Goal: Task Accomplishment & Management: Manage account settings

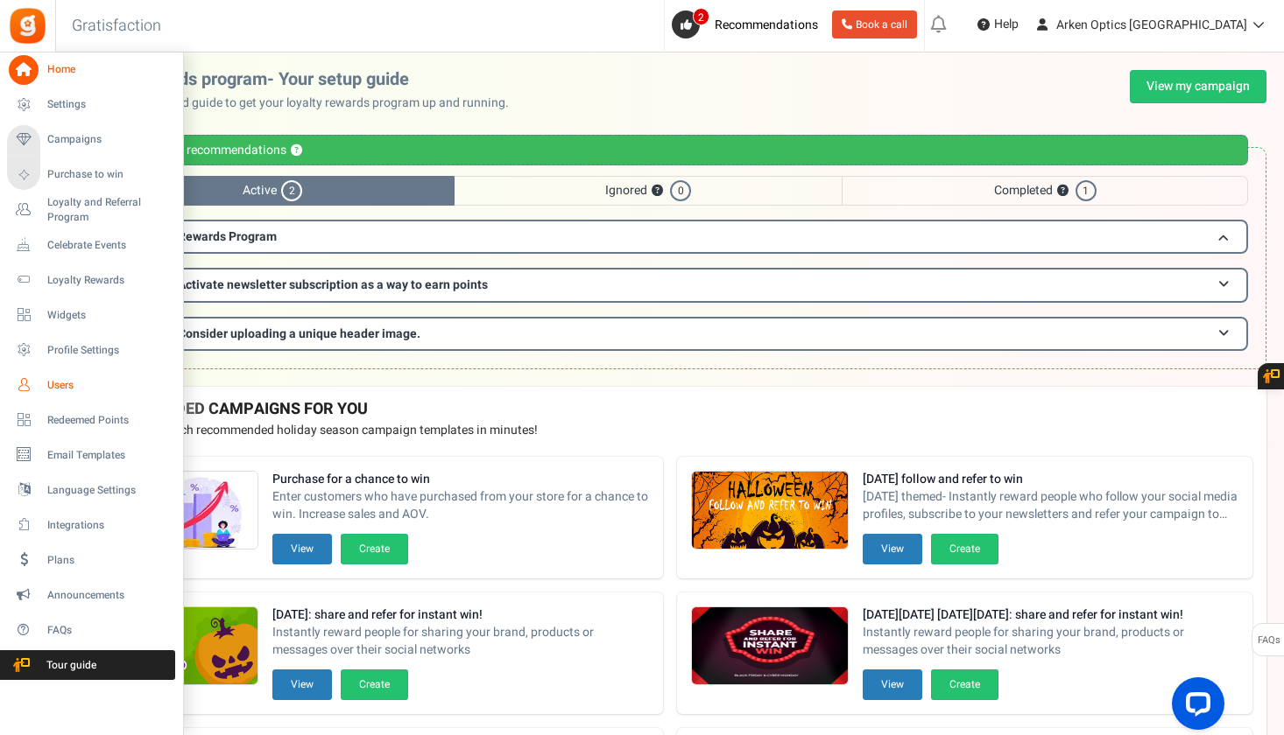
click at [58, 388] on span "Users" at bounding box center [108, 385] width 123 height 15
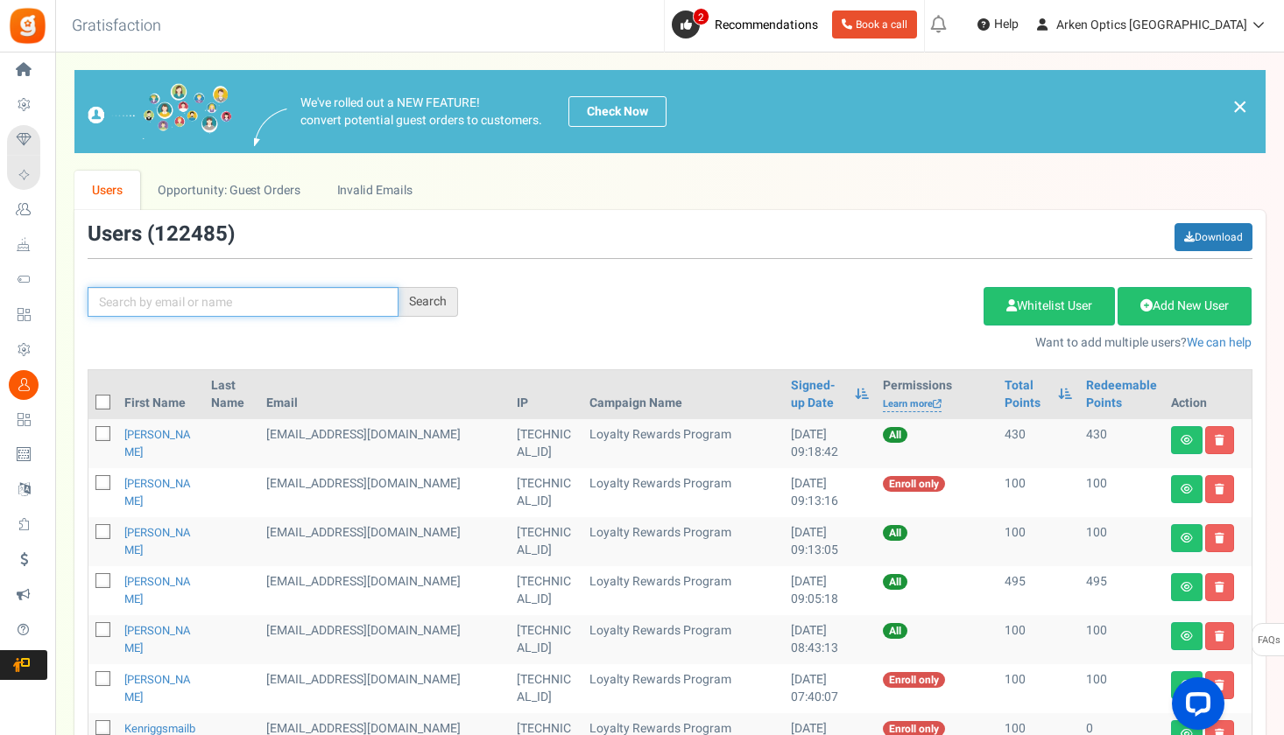
click at [348, 293] on input "text" at bounding box center [243, 302] width 311 height 30
paste input "[EMAIL_ADDRESS][DOMAIN_NAME]"
type input "[EMAIL_ADDRESS][DOMAIN_NAME]"
click at [419, 306] on div "Search" at bounding box center [428, 302] width 60 height 30
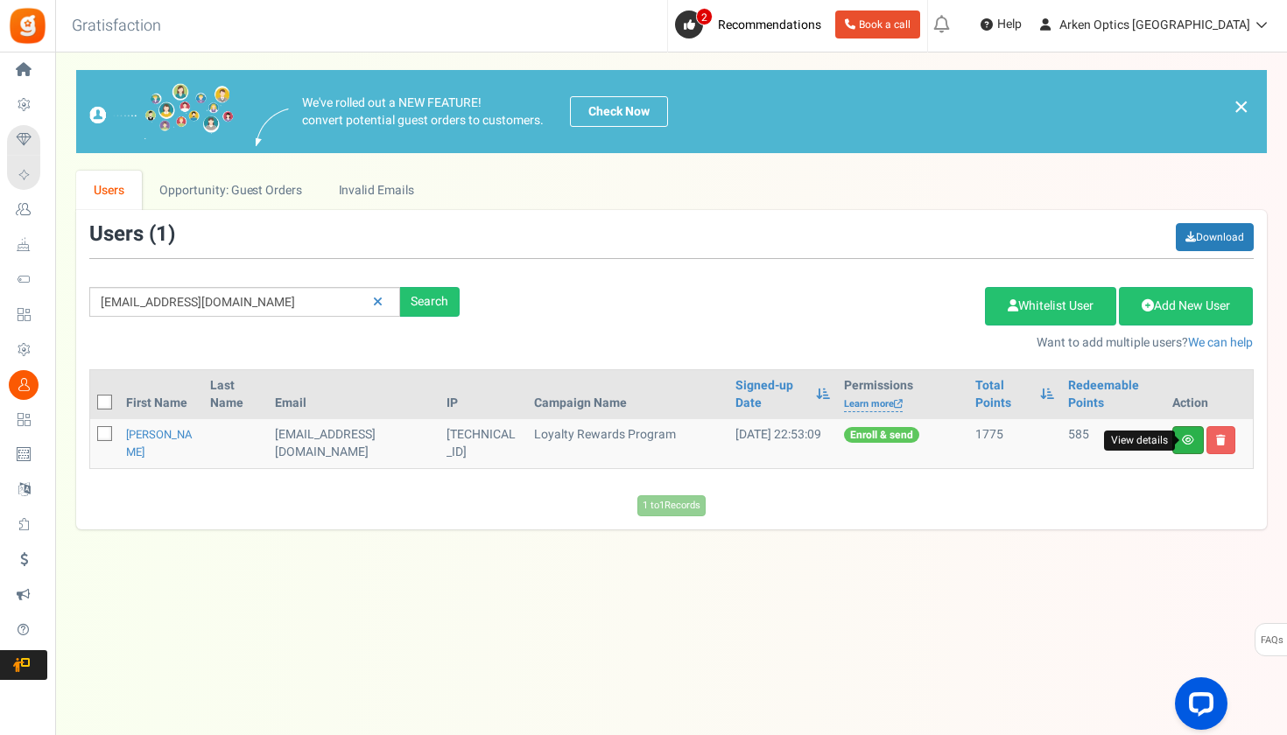
click at [1193, 444] on icon at bounding box center [1188, 440] width 12 height 11
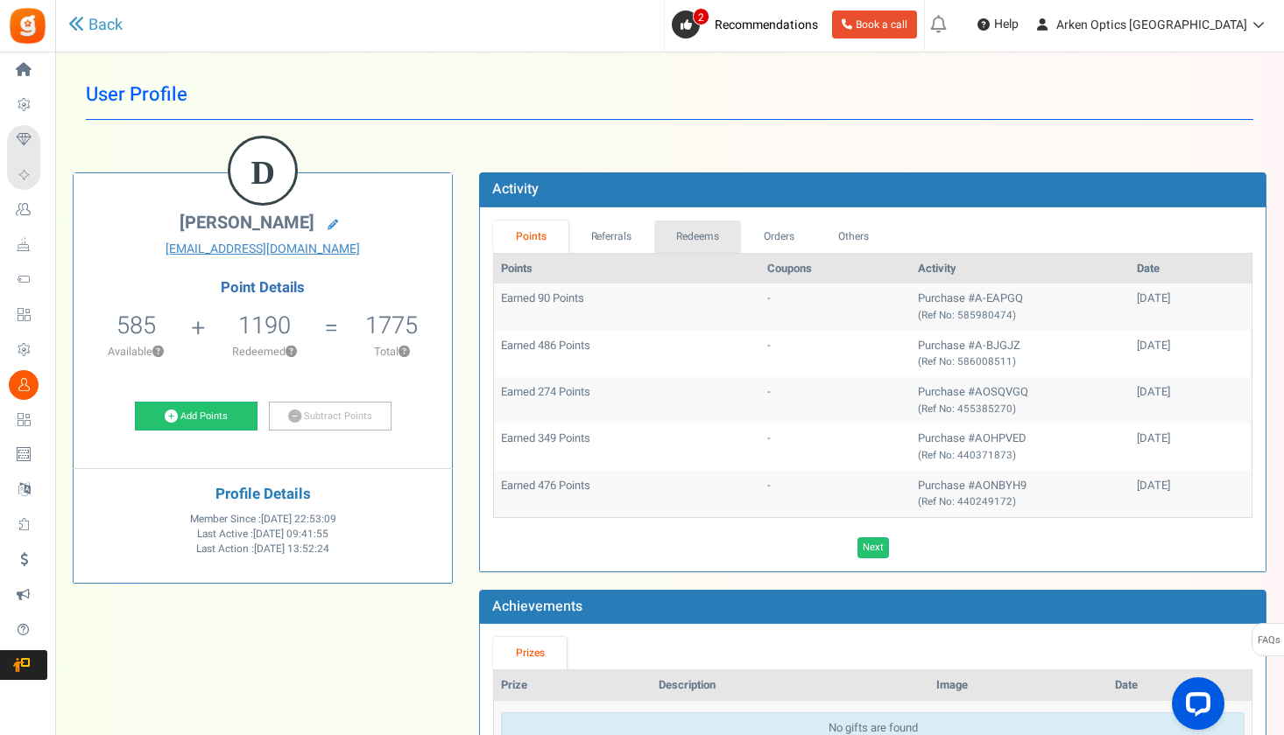
click at [692, 249] on link "Redeems" at bounding box center [698, 237] width 88 height 32
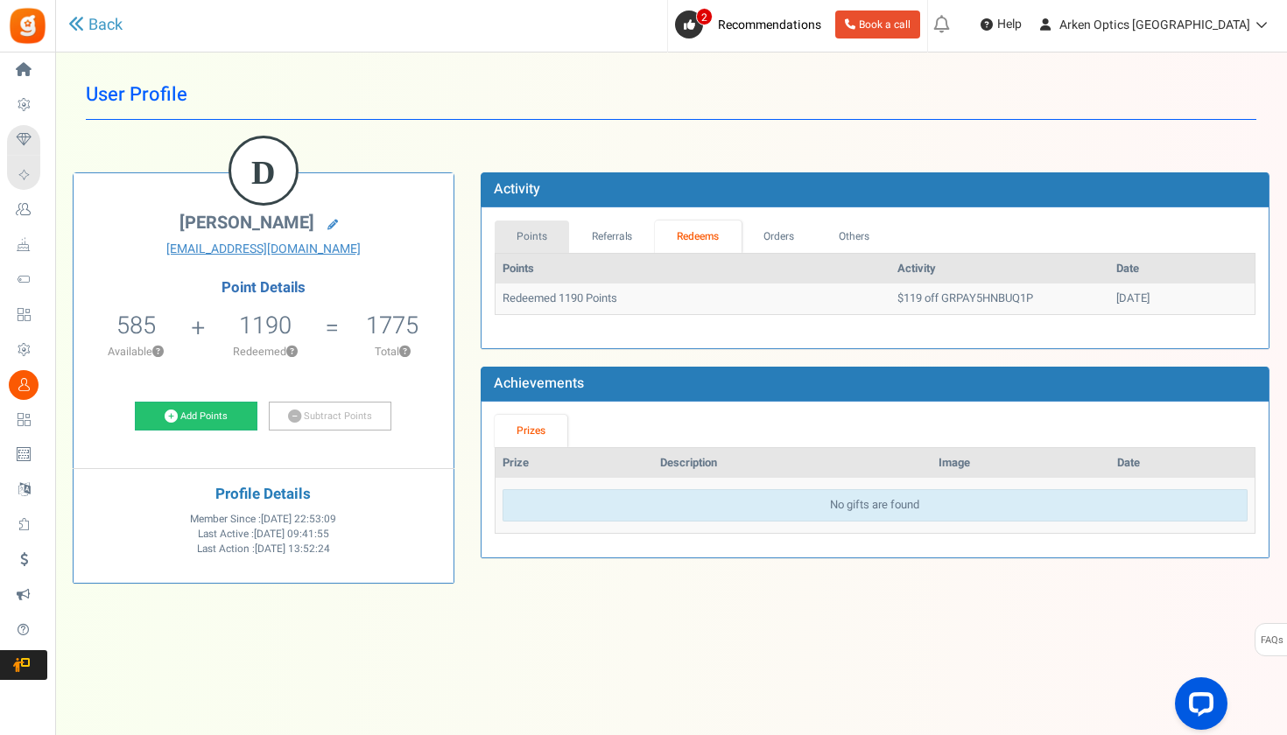
click at [556, 235] on link "Points" at bounding box center [532, 237] width 75 height 32
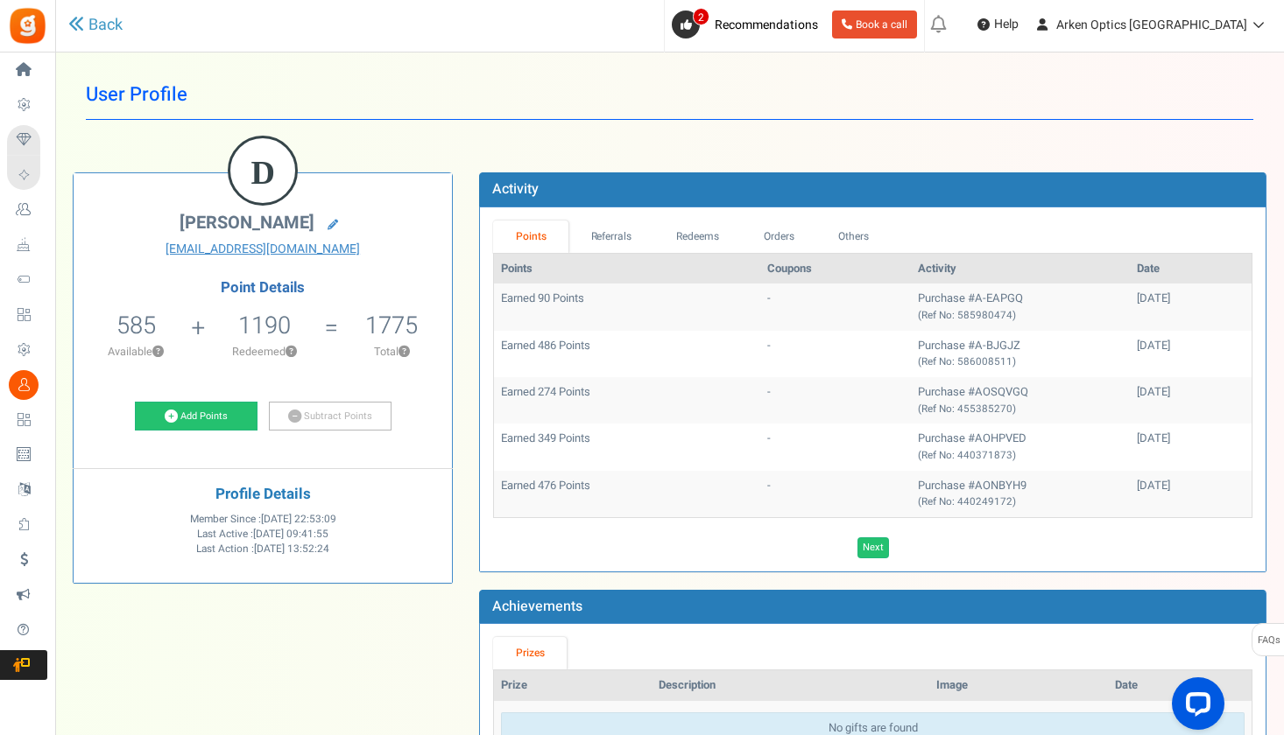
click at [412, 91] on h1 "User Profile" at bounding box center [669, 95] width 1167 height 50
click at [707, 241] on link "Redeems" at bounding box center [698, 237] width 88 height 32
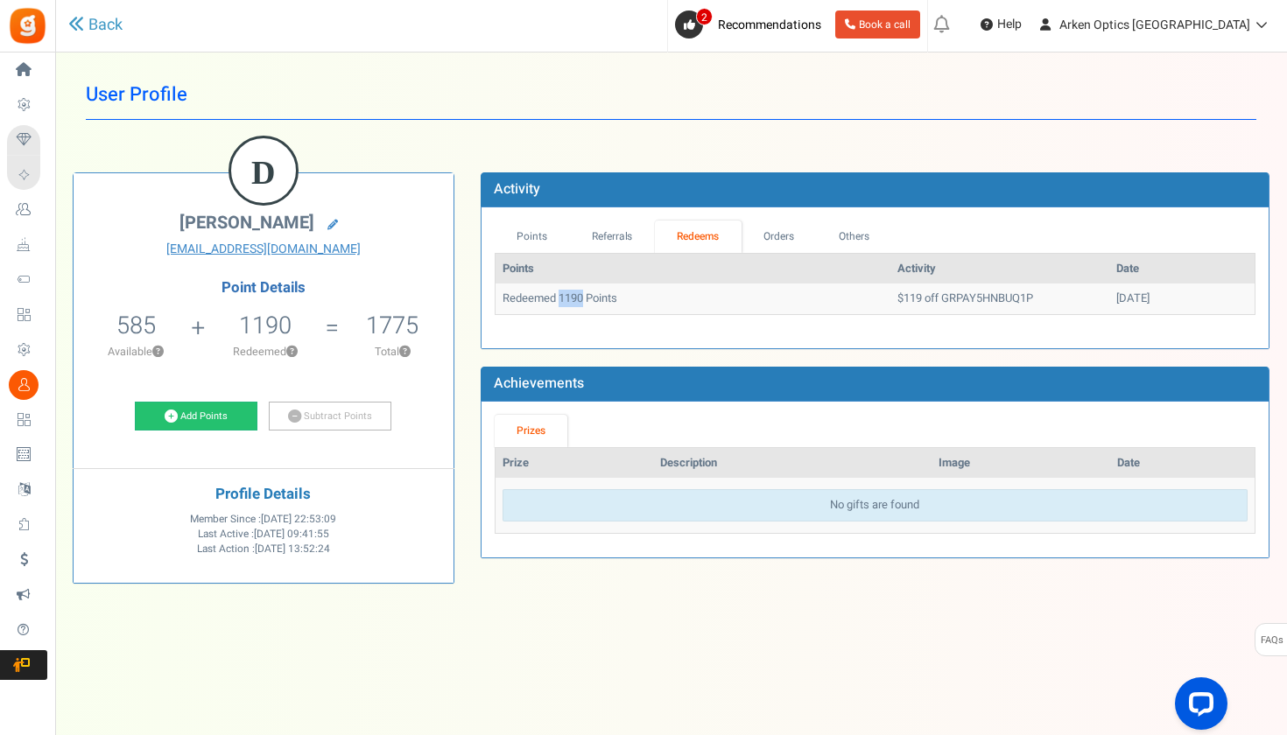
drag, startPoint x: 559, startPoint y: 292, endPoint x: 584, endPoint y: 295, distance: 24.8
click at [584, 295] on td "Redeemed 1190 Points" at bounding box center [693, 299] width 395 height 31
copy td "1190"
drag, startPoint x: 1067, startPoint y: 296, endPoint x: 1143, endPoint y: 296, distance: 75.3
click at [1143, 296] on td "[DATE]" at bounding box center [1181, 299] width 145 height 31
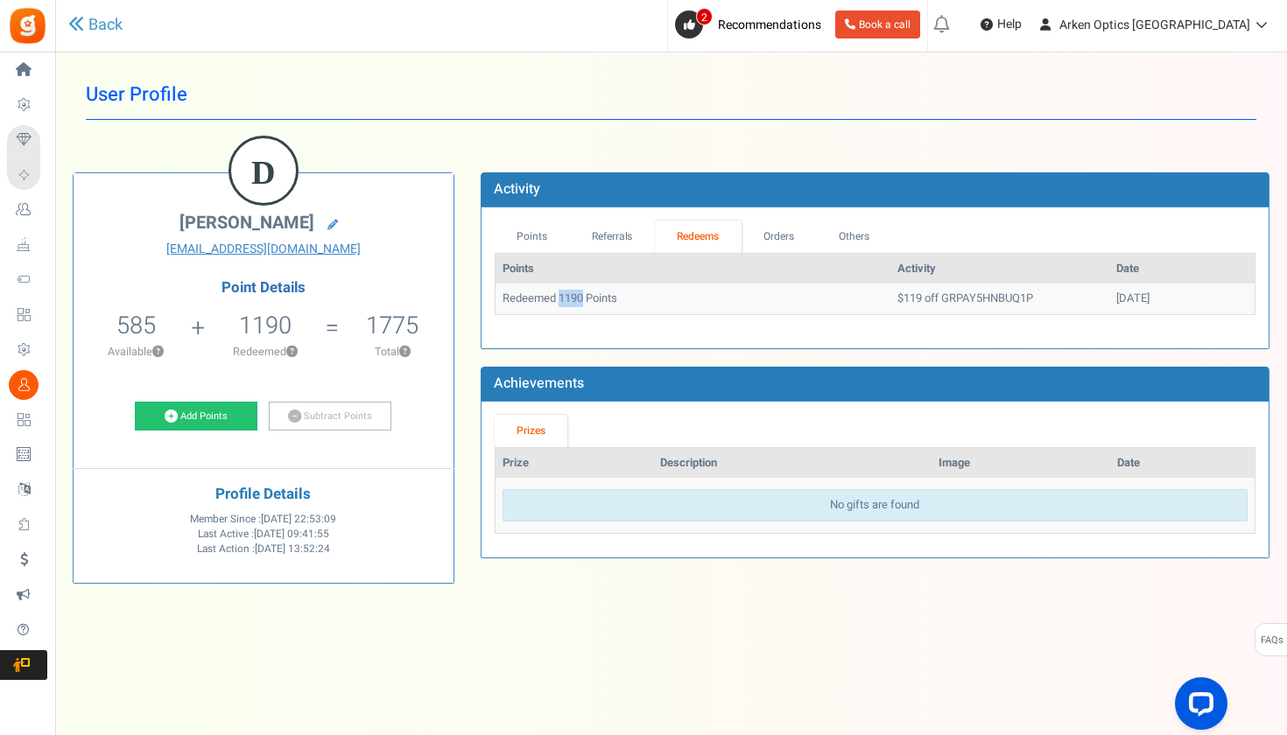
click at [1143, 296] on td "[DATE]" at bounding box center [1181, 299] width 145 height 31
copy td "[DATE]"
